Goal: Information Seeking & Learning: Learn about a topic

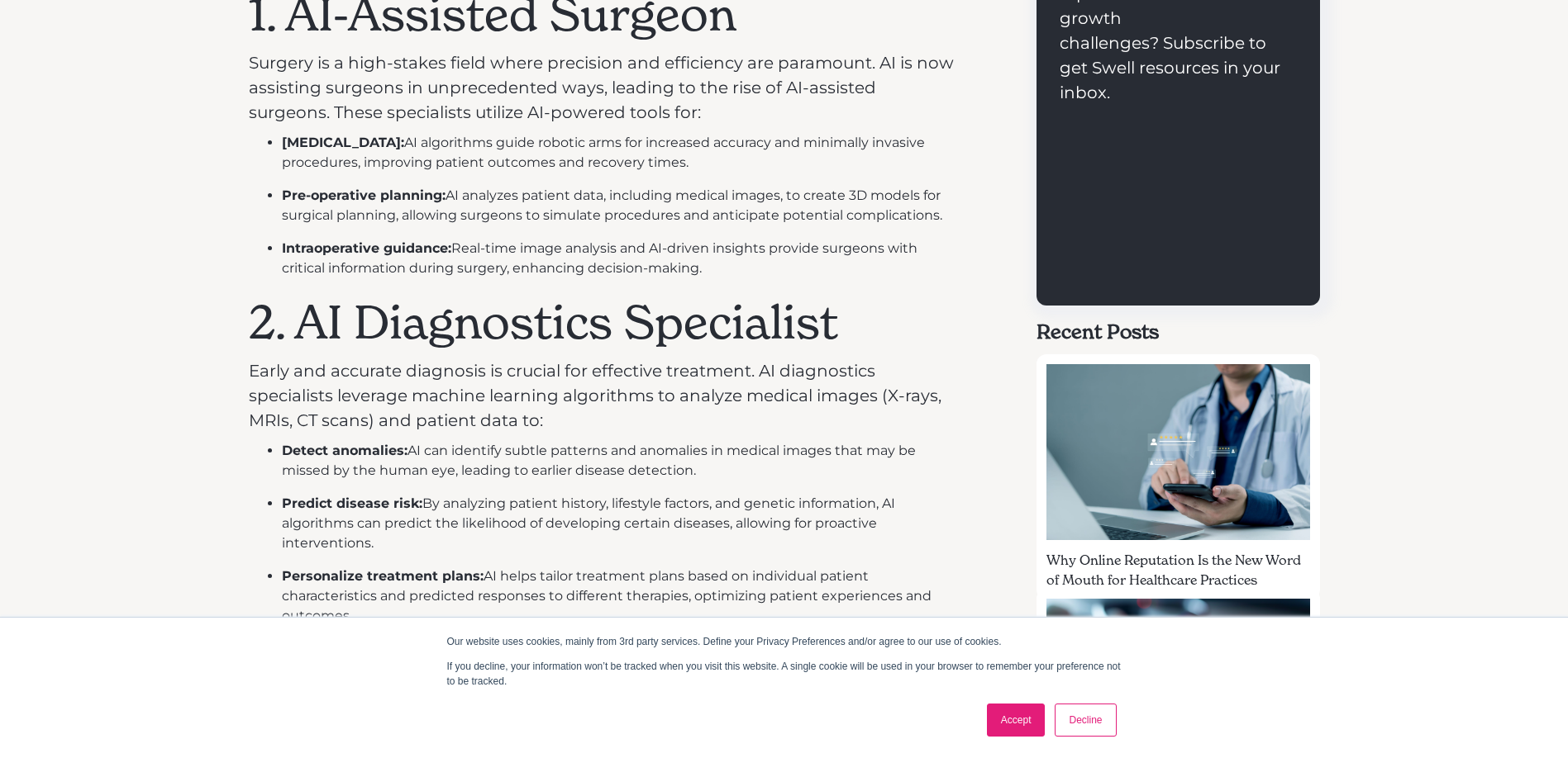
click at [1010, 722] on link "Accept" at bounding box center [1016, 720] width 59 height 33
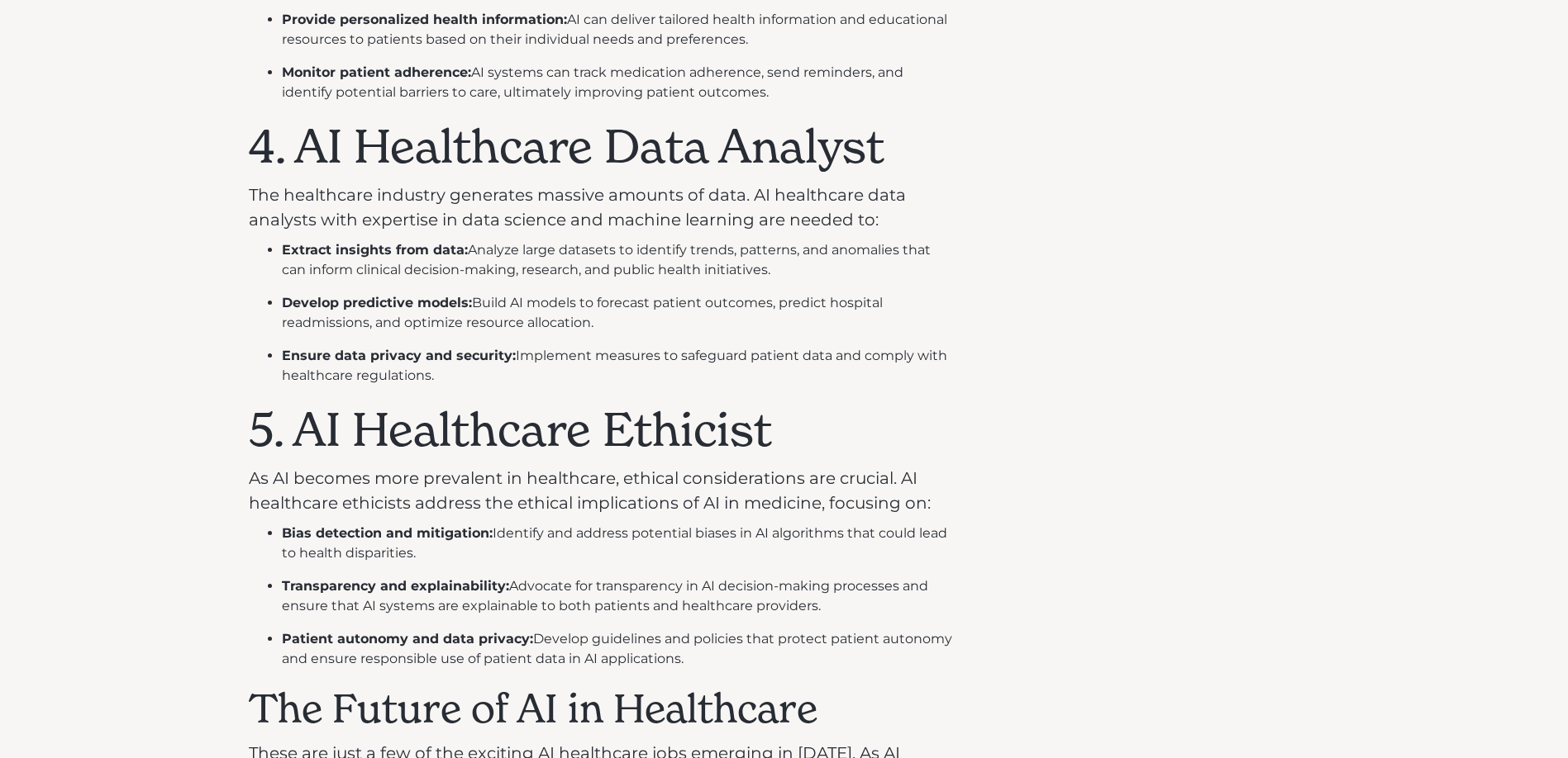
scroll to position [1734, 0]
drag, startPoint x: 310, startPoint y: 432, endPoint x: 779, endPoint y: 451, distance: 469.4
click at [779, 451] on h1 "5. AI Healthcare Ethicist" at bounding box center [603, 428] width 707 height 55
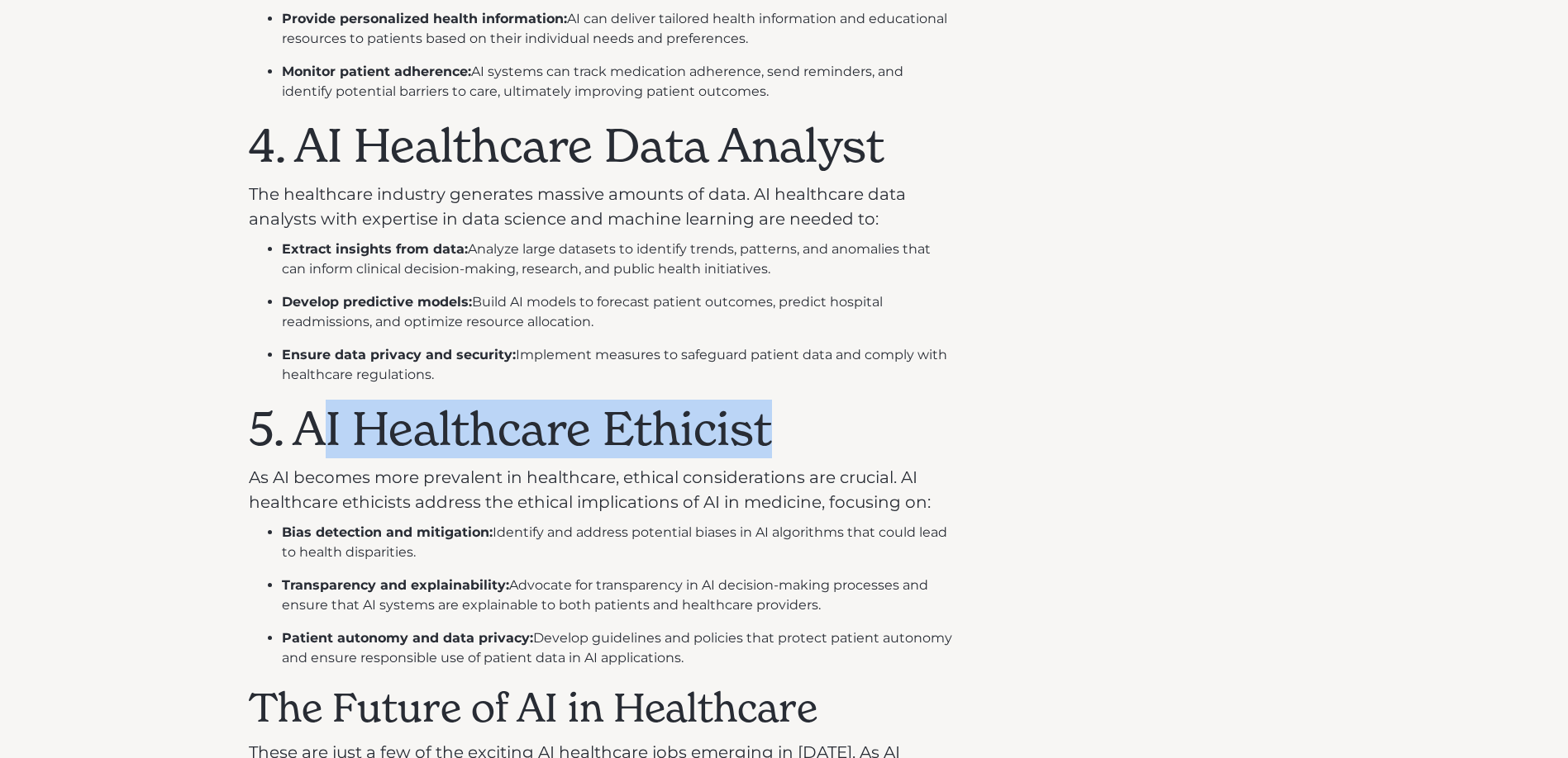
click at [322, 416] on h1 "5. AI Healthcare Ethicist" at bounding box center [603, 428] width 707 height 55
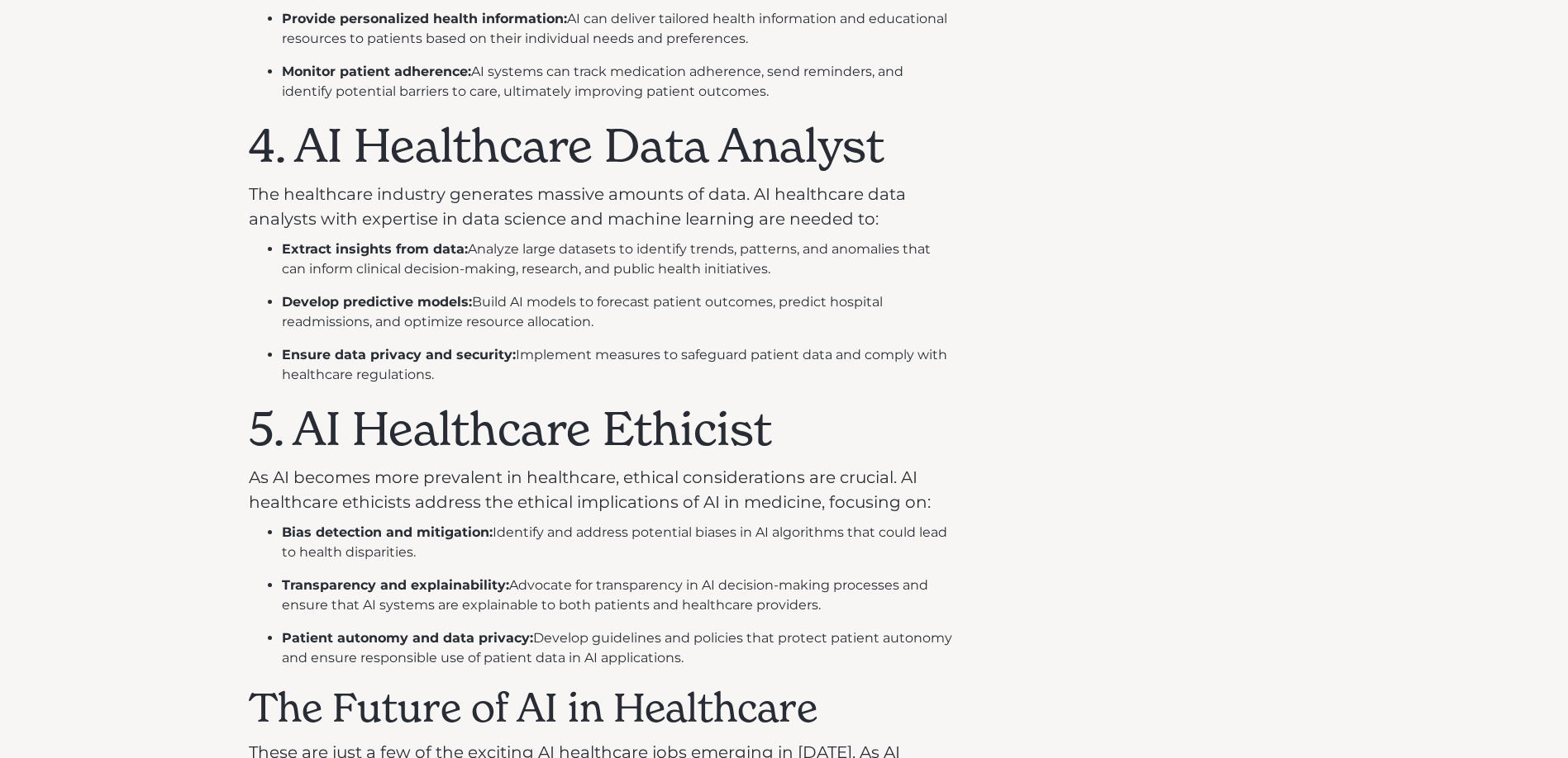
drag, startPoint x: 305, startPoint y: 428, endPoint x: 771, endPoint y: 439, distance: 466.1
click at [771, 439] on h1 "5. AI Healthcare Ethicist" at bounding box center [603, 428] width 707 height 55
